Goal: Task Accomplishment & Management: Manage account settings

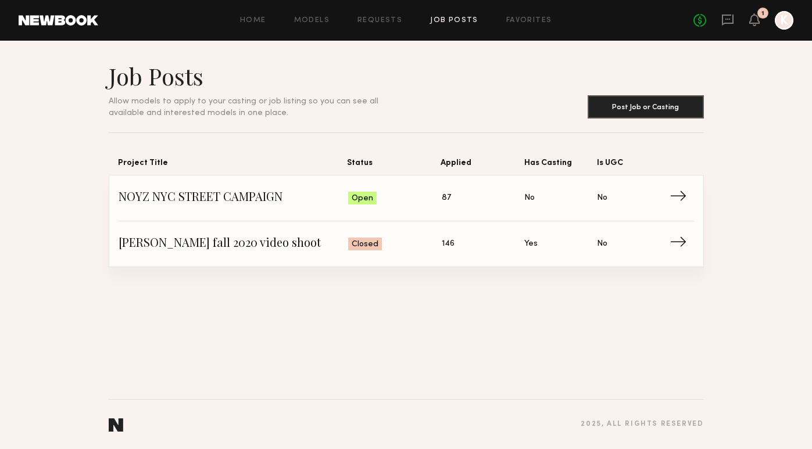
click at [758, 14] on div "1" at bounding box center [762, 13] width 11 height 11
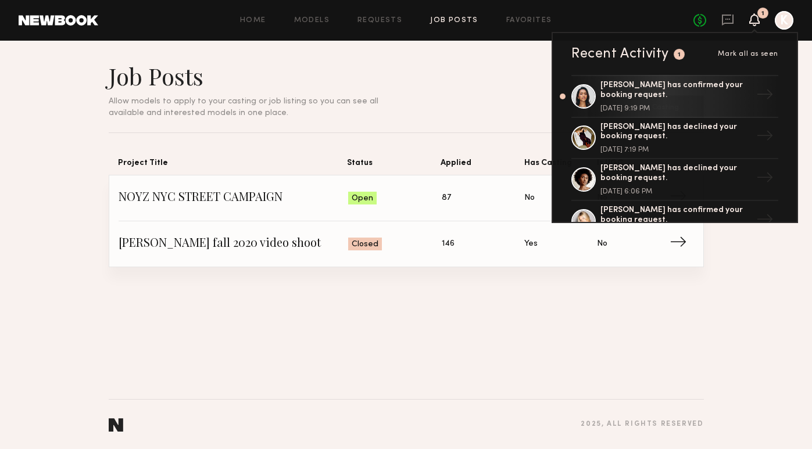
click at [484, 103] on header "Job Posts Allow models to apply to your casting or job listing so you can see a…" at bounding box center [406, 90] width 595 height 57
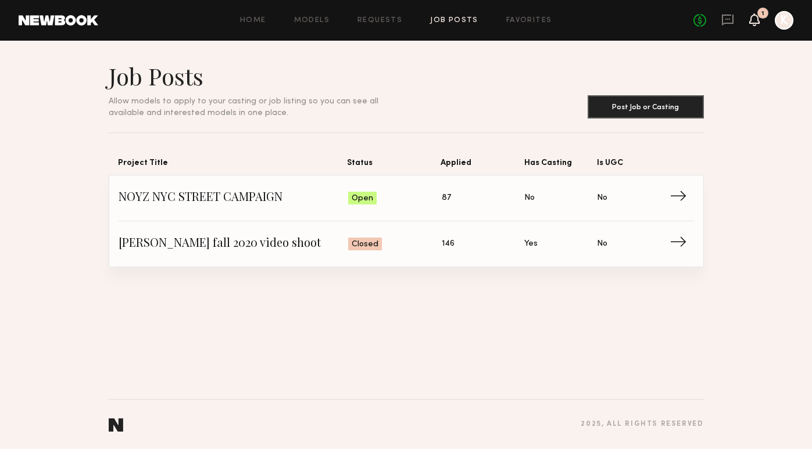
click at [756, 18] on icon at bounding box center [754, 19] width 9 height 8
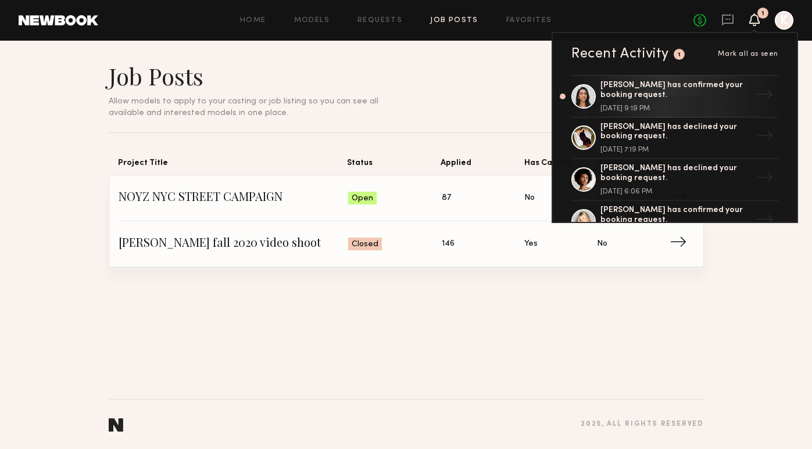
click at [482, 83] on header "Job Posts Allow models to apply to your casting or job listing so you can see a…" at bounding box center [406, 90] width 595 height 57
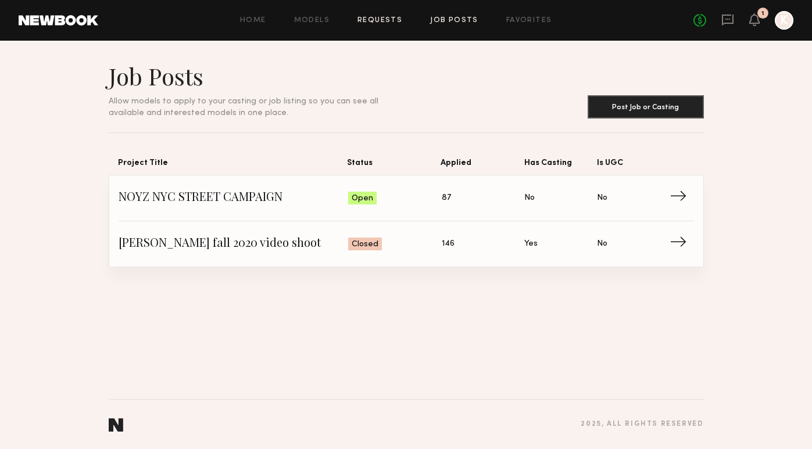
click at [377, 20] on link "Requests" at bounding box center [379, 21] width 45 height 8
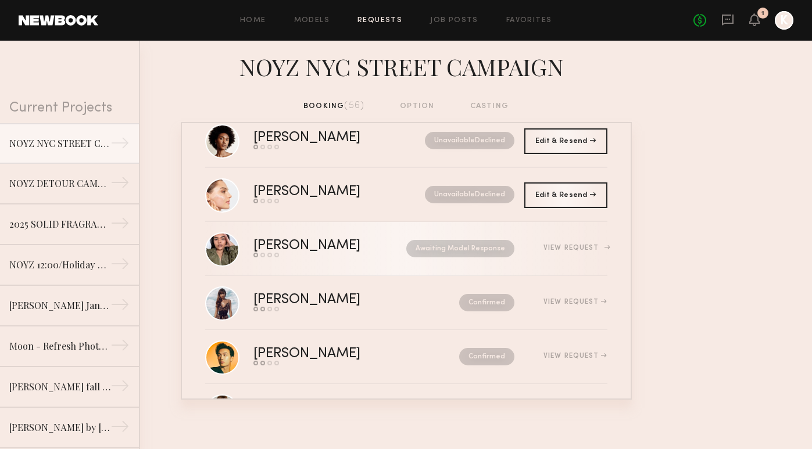
scroll to position [2133, 0]
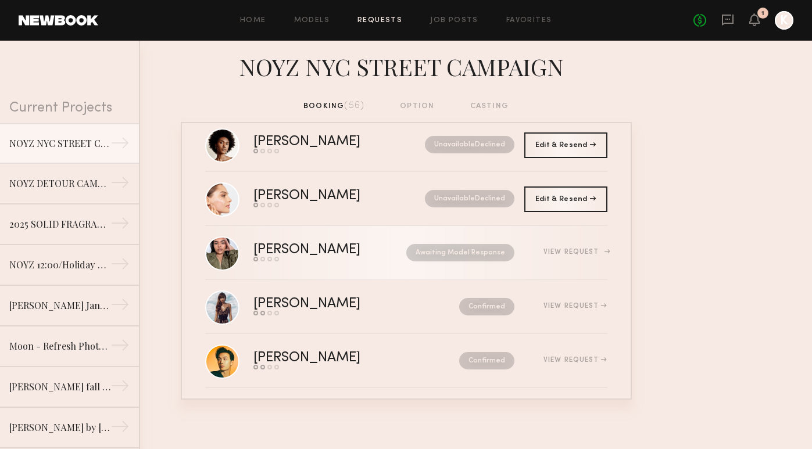
click at [363, 273] on link "[PERSON_NAME] Send request Model response Review hours worked Pay model Awaitin…" at bounding box center [406, 253] width 402 height 54
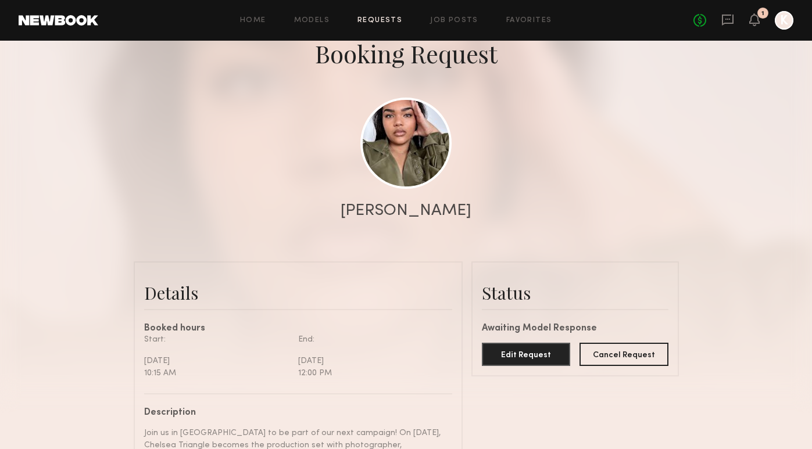
scroll to position [76, 0]
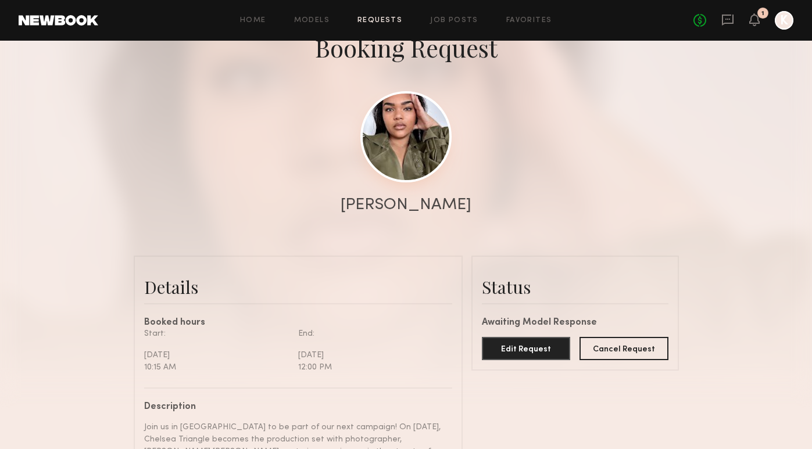
click at [378, 148] on link at bounding box center [405, 136] width 91 height 91
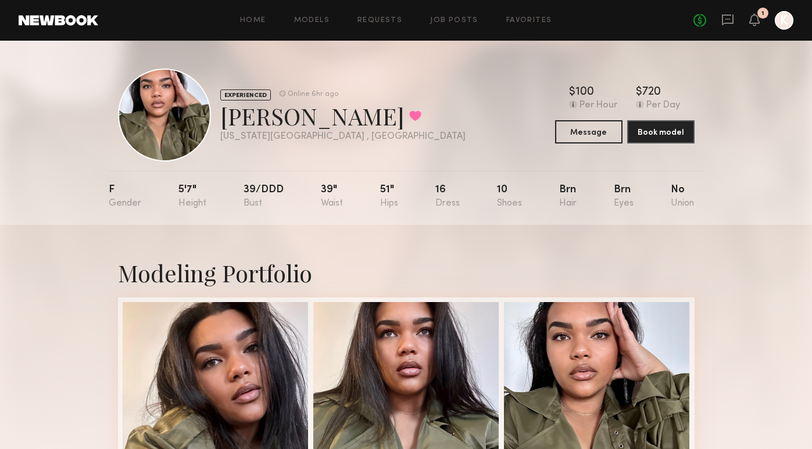
click at [783, 20] on div at bounding box center [784, 20] width 19 height 19
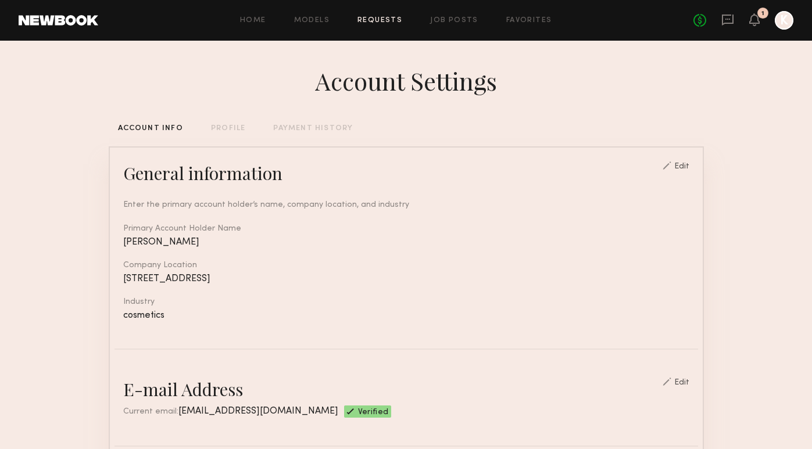
click at [377, 23] on link "Requests" at bounding box center [379, 21] width 45 height 8
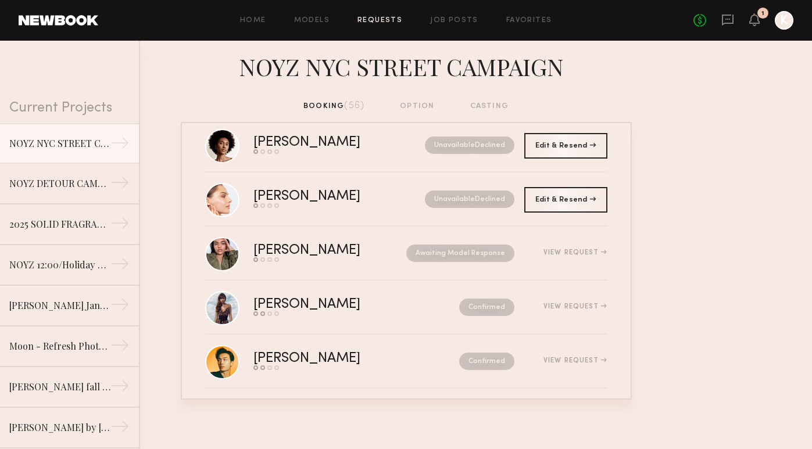
scroll to position [2131, 0]
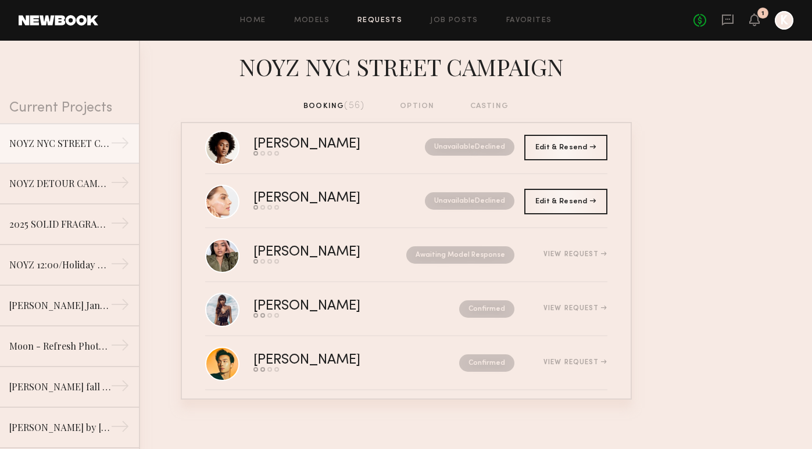
click at [607, 265] on div "Rachel F. Send request Model response Review hours worked Pay model Confirmed V…" at bounding box center [406, 261] width 451 height 278
click at [594, 256] on div "View Request" at bounding box center [575, 254] width 63 height 7
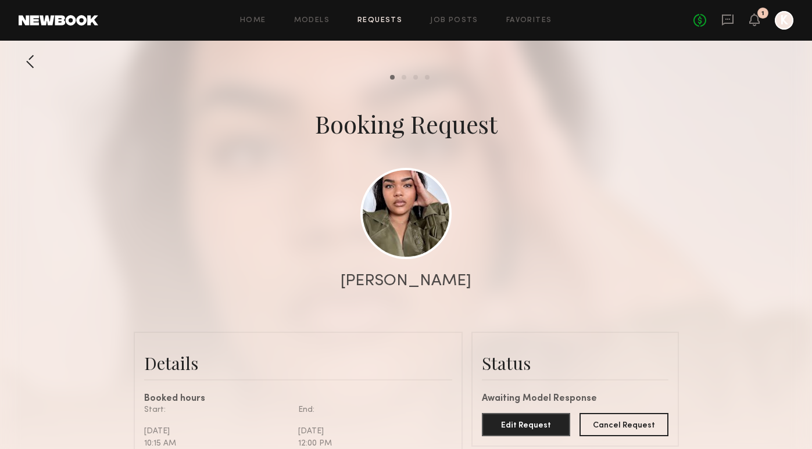
scroll to position [73, 0]
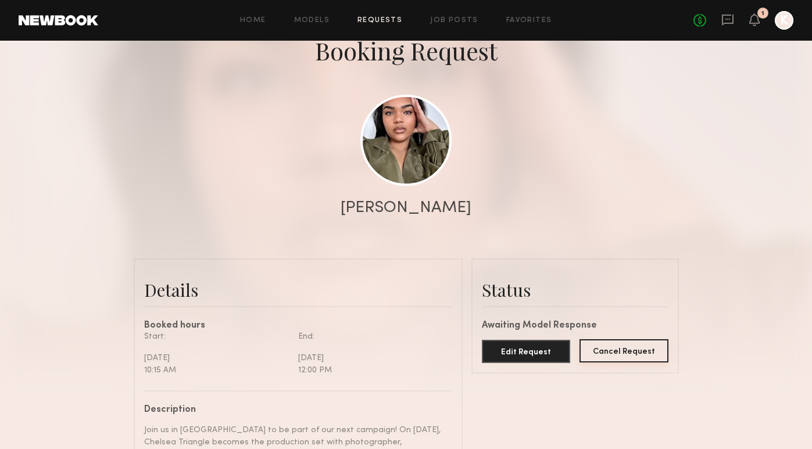
click at [619, 357] on button "Cancel Request" at bounding box center [624, 350] width 89 height 23
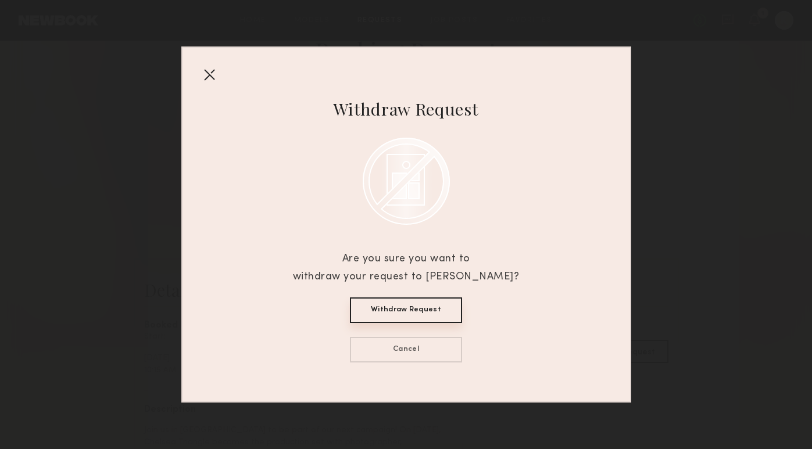
click at [404, 303] on button "Withdraw Request" at bounding box center [406, 311] width 112 height 26
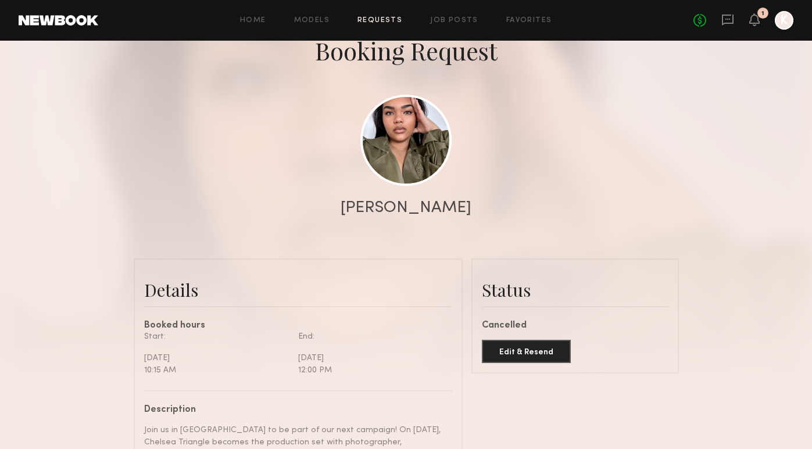
click at [760, 19] on div "No fees up to $5,000 1 K" at bounding box center [743, 20] width 100 height 19
click at [757, 20] on icon at bounding box center [754, 19] width 9 height 8
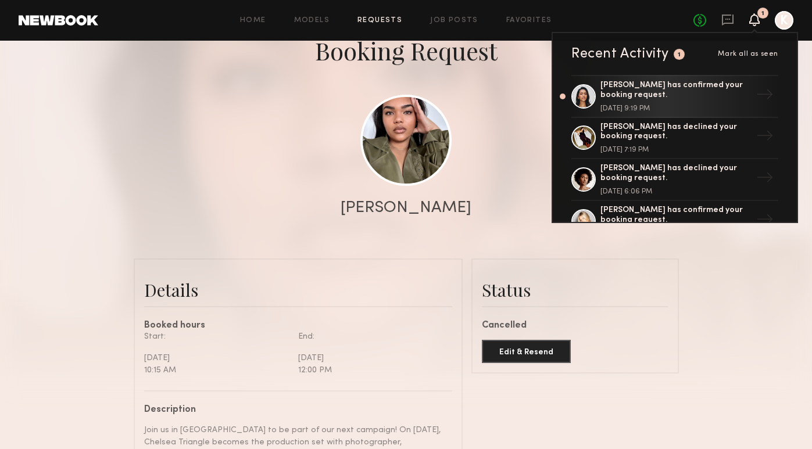
click at [756, 55] on span "Mark all as seen" at bounding box center [748, 54] width 60 height 7
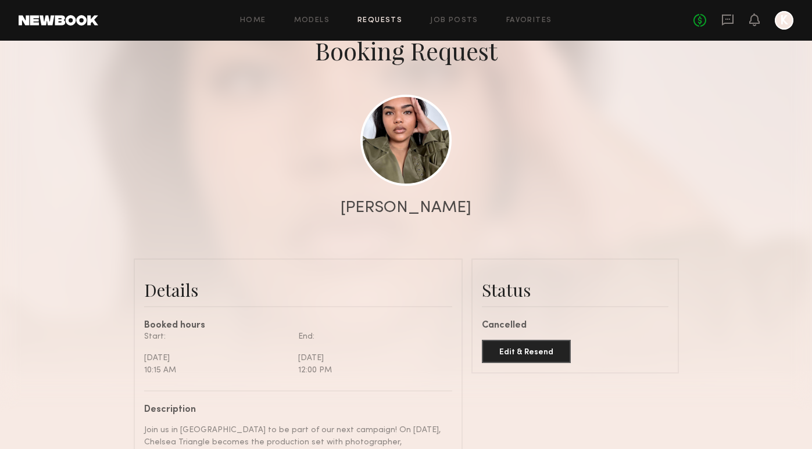
click at [397, 16] on div "Home Models Requests Job Posts Favorites Sign Out No fees up to $5,000 K" at bounding box center [445, 20] width 695 height 19
click at [378, 22] on link "Requests" at bounding box center [379, 21] width 45 height 8
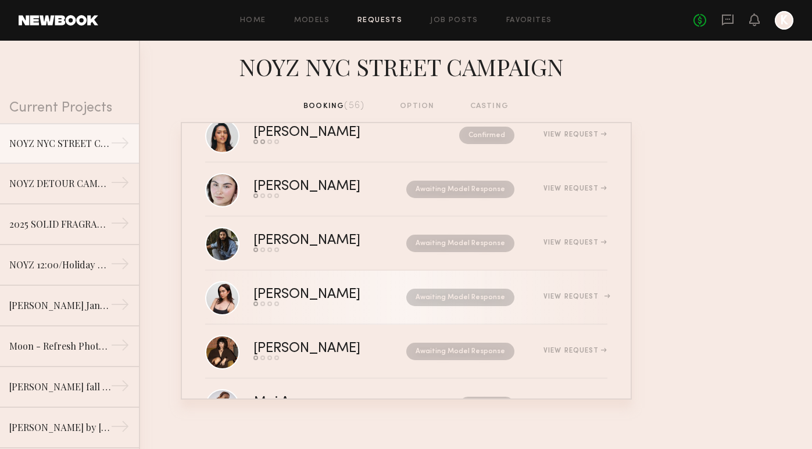
scroll to position [1470, 0]
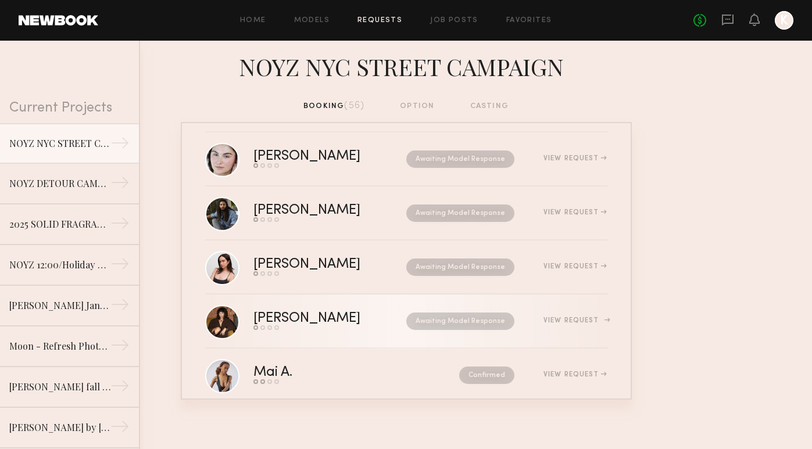
click at [353, 331] on link "Diana B. Send request Model response Review hours worked Pay model Awaiting Mod…" at bounding box center [406, 322] width 402 height 54
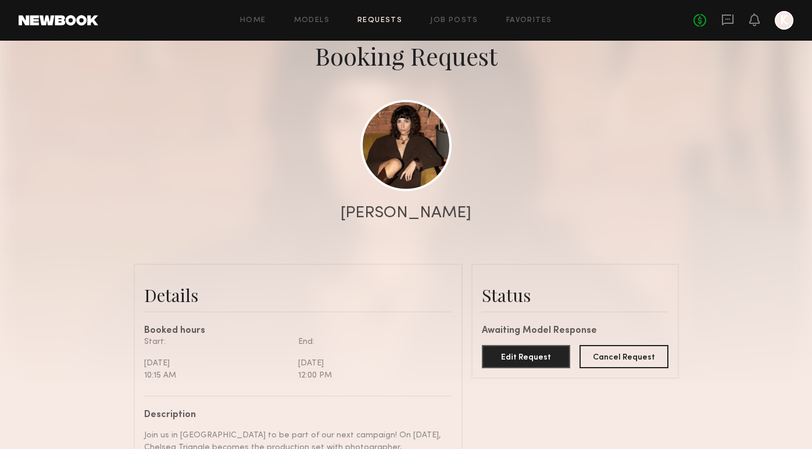
scroll to position [120, 0]
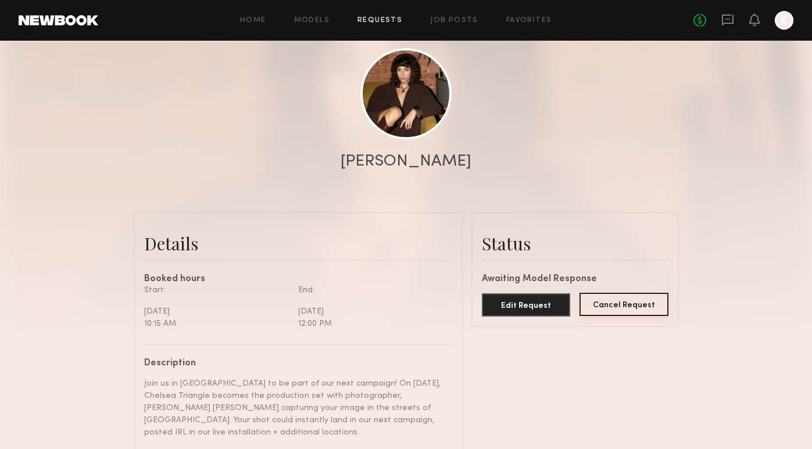
click at [631, 313] on button "Cancel Request" at bounding box center [624, 304] width 89 height 23
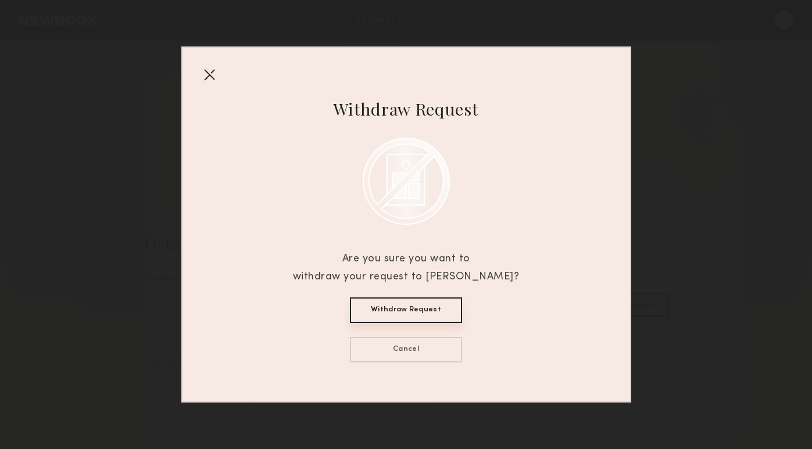
click at [413, 309] on button "Withdraw Request" at bounding box center [406, 311] width 112 height 26
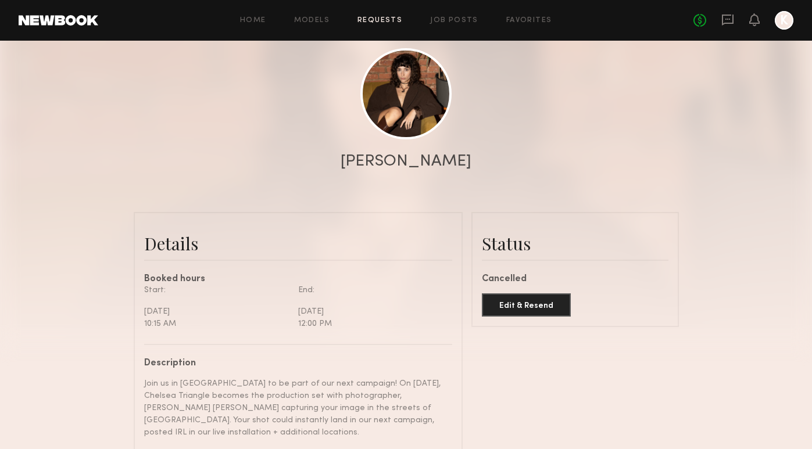
click at [374, 17] on link "Requests" at bounding box center [379, 21] width 45 height 8
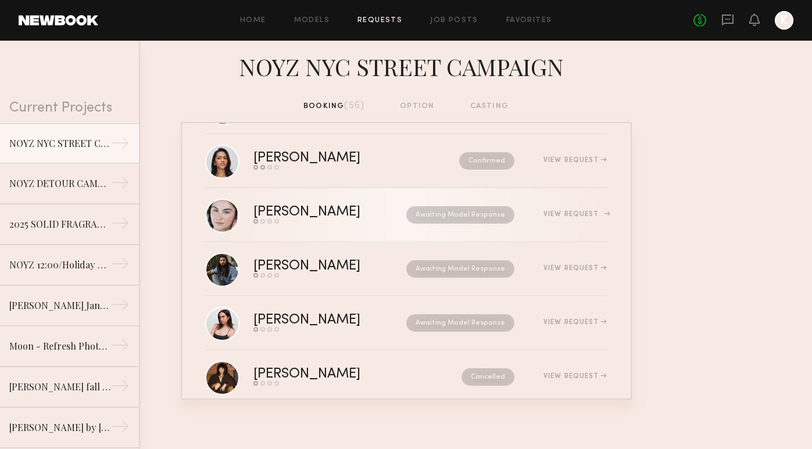
scroll to position [1410, 0]
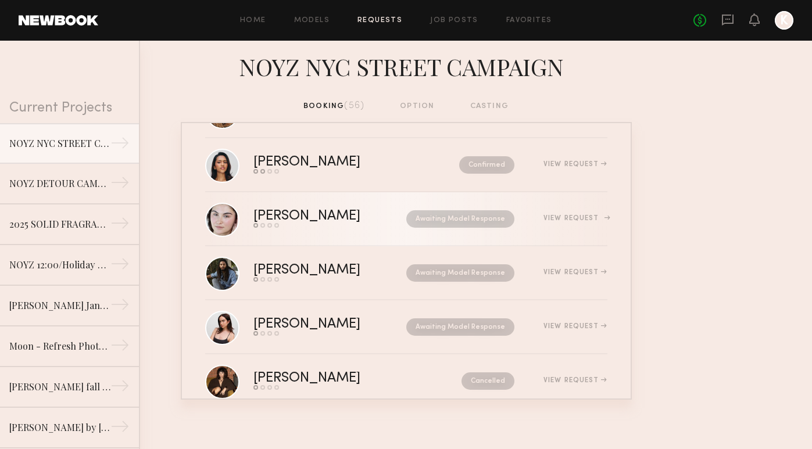
click at [374, 234] on link "Chloe W. Send request Model response Review hours worked Pay model Awaiting Mod…" at bounding box center [406, 219] width 402 height 54
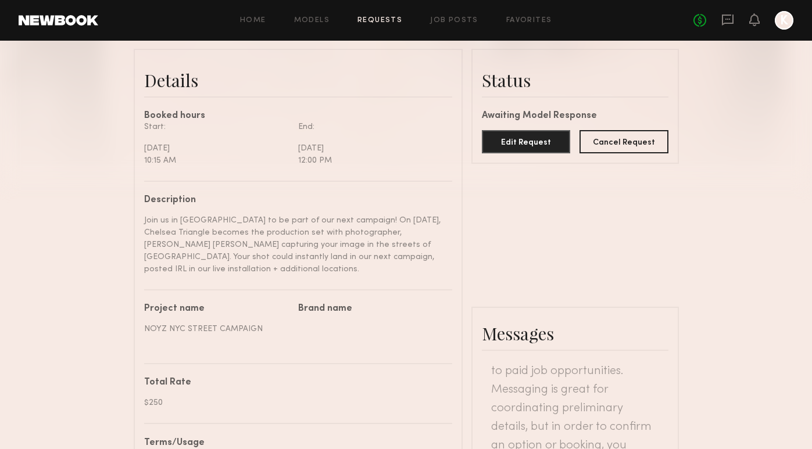
scroll to position [17, 0]
click at [641, 149] on button "Cancel Request" at bounding box center [624, 141] width 89 height 23
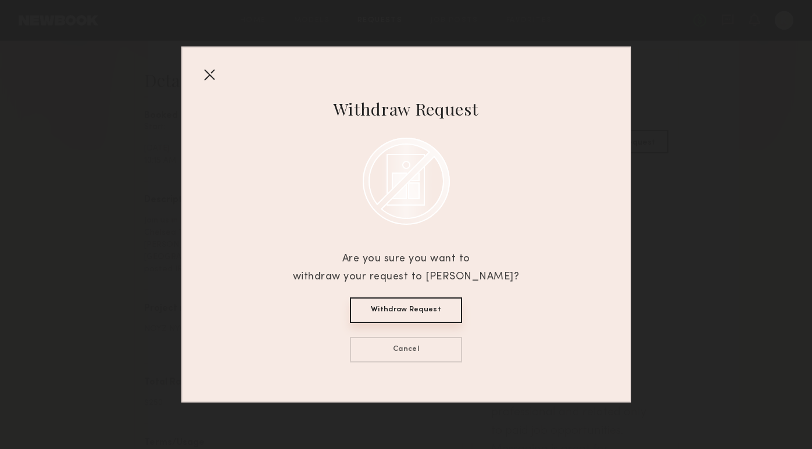
click at [426, 313] on button "Withdraw Request" at bounding box center [406, 311] width 112 height 26
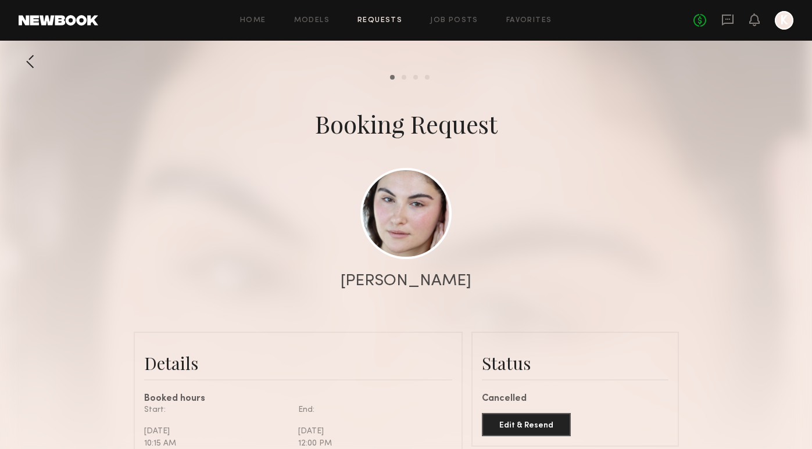
scroll to position [0, 0]
click at [381, 27] on div "Home Models Requests Job Posts Favorites Sign Out No fees up to $5,000 K" at bounding box center [445, 20] width 695 height 19
click at [382, 21] on link "Requests" at bounding box center [379, 21] width 45 height 8
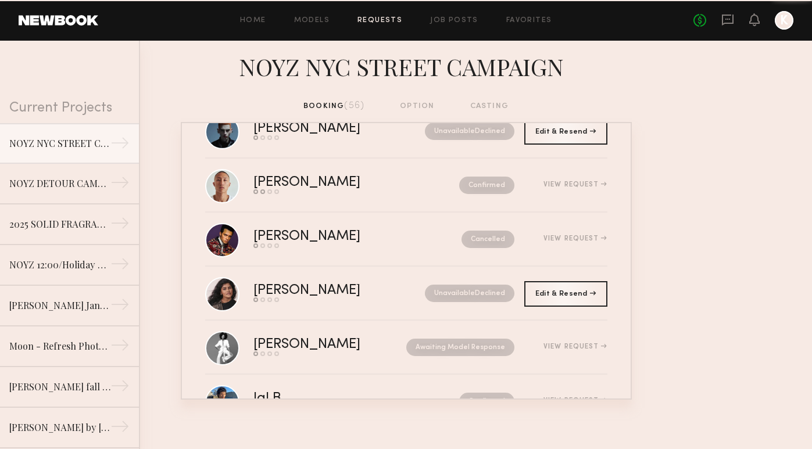
scroll to position [842, 0]
